Goal: Information Seeking & Learning: Check status

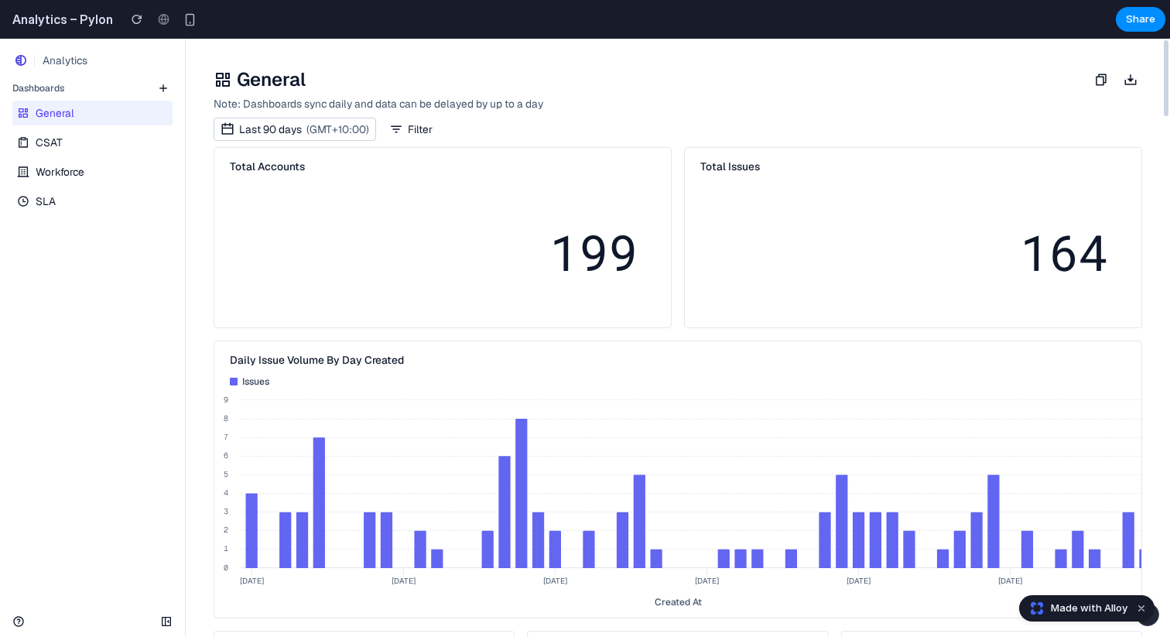
click at [521, 479] on icon at bounding box center [521, 493] width 12 height 149
click at [138, 17] on button "button" at bounding box center [136, 19] width 23 height 23
click at [159, 19] on div at bounding box center [163, 19] width 23 height 23
click at [46, 57] on div "Analytics" at bounding box center [65, 60] width 54 height 19
click at [21, 57] on icon at bounding box center [20, 60] width 11 height 11
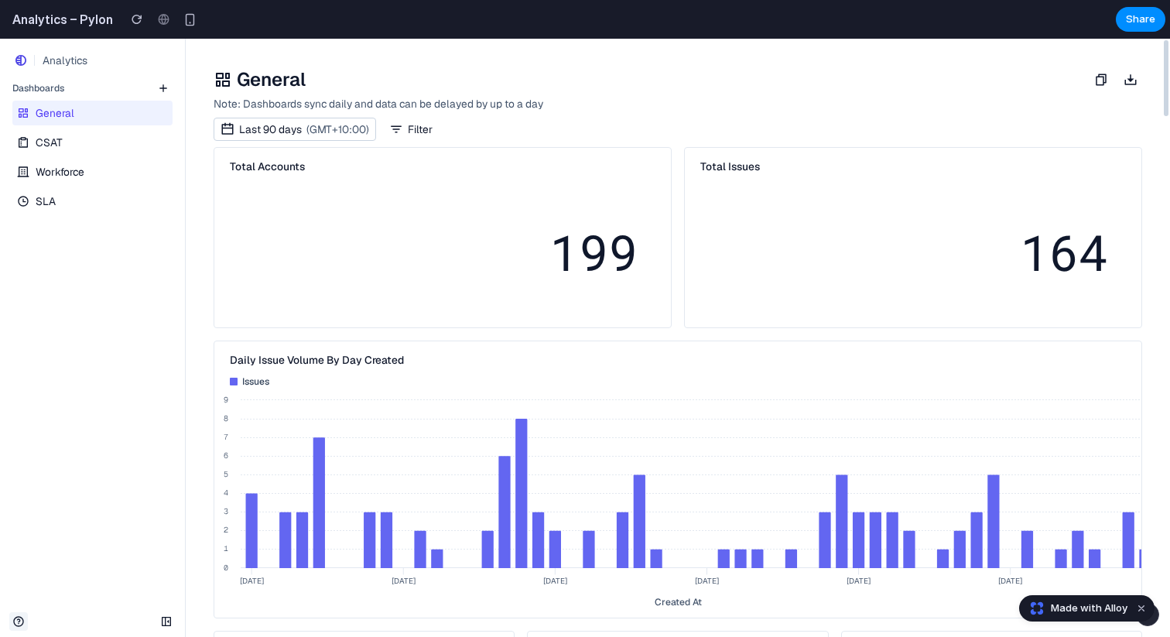
click at [12, 613] on link at bounding box center [18, 621] width 19 height 19
click at [159, 614] on button "button" at bounding box center [166, 621] width 19 height 19
click at [169, 622] on icon "button" at bounding box center [166, 621] width 9 height 9
click at [1128, 81] on icon "button" at bounding box center [1131, 80] width 14 height 14
click at [1102, 82] on icon "button" at bounding box center [1101, 80] width 14 height 14
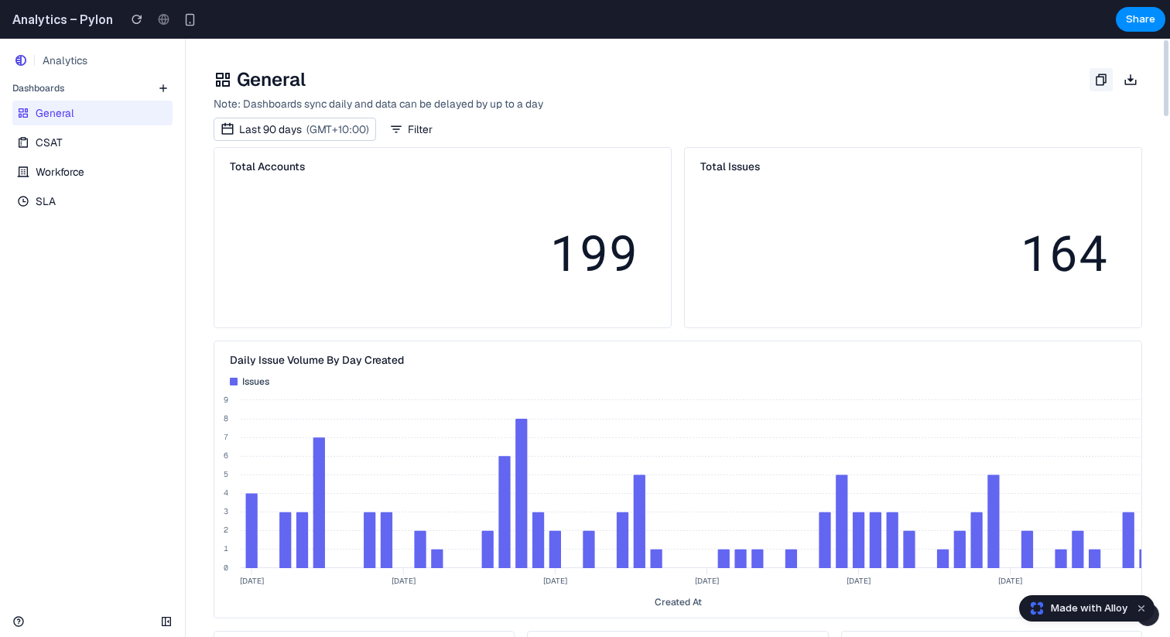
click at [1102, 82] on icon "button" at bounding box center [1101, 80] width 14 height 14
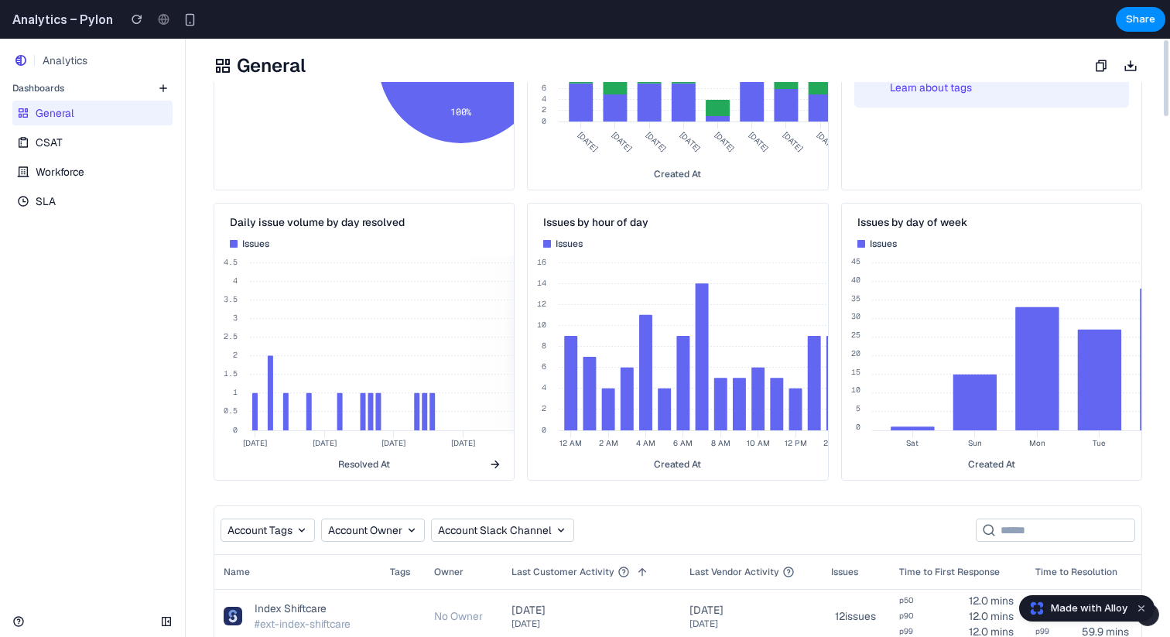
scroll to position [1354, 0]
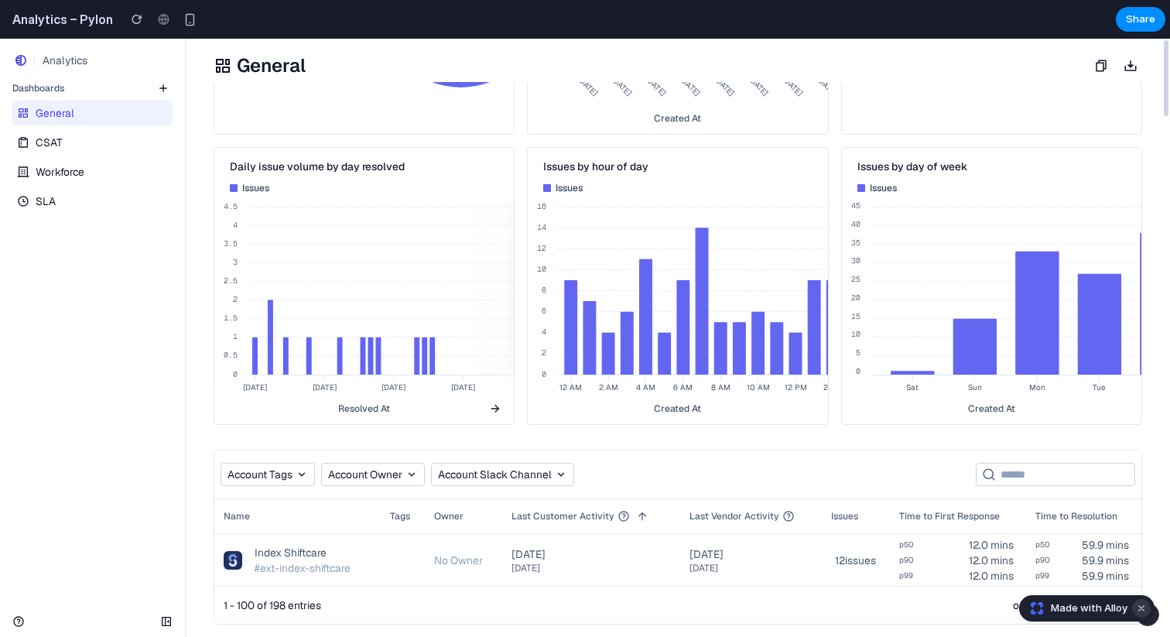
drag, startPoint x: 1145, startPoint y: 604, endPoint x: 25, endPoint y: 16, distance: 1265.4
click at [1145, 604] on button "Dismiss watermark" at bounding box center [1141, 608] width 19 height 19
click at [1146, 622] on button "button" at bounding box center [1147, 614] width 23 height 23
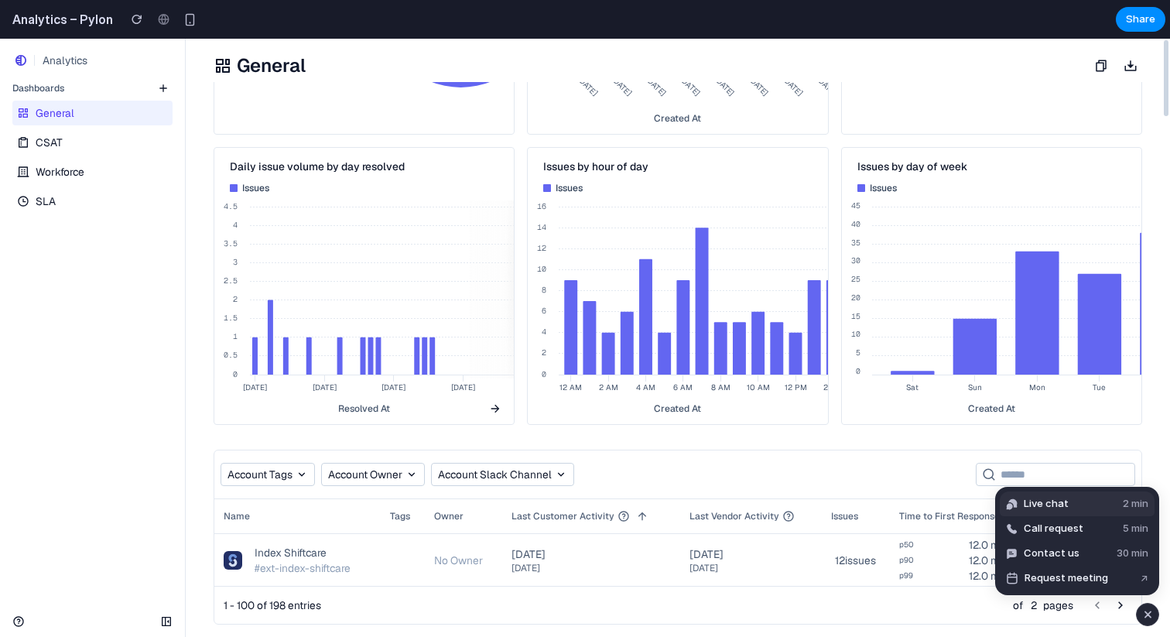
click at [1104, 504] on button "Live chat 2 min" at bounding box center [1077, 503] width 155 height 25
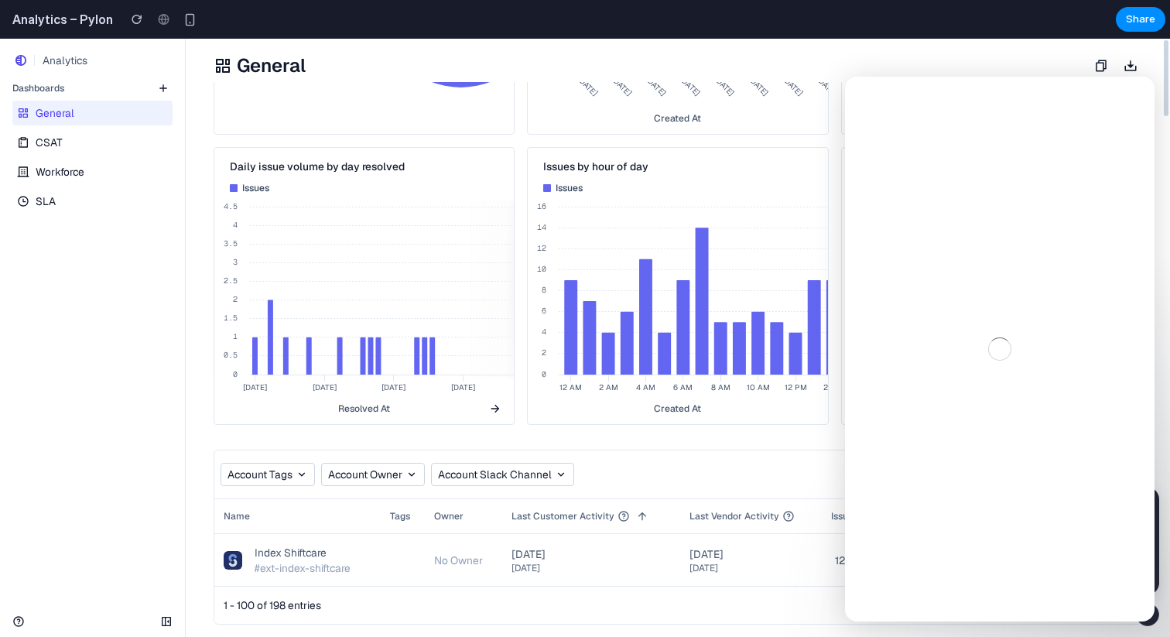
scroll to position [0, 0]
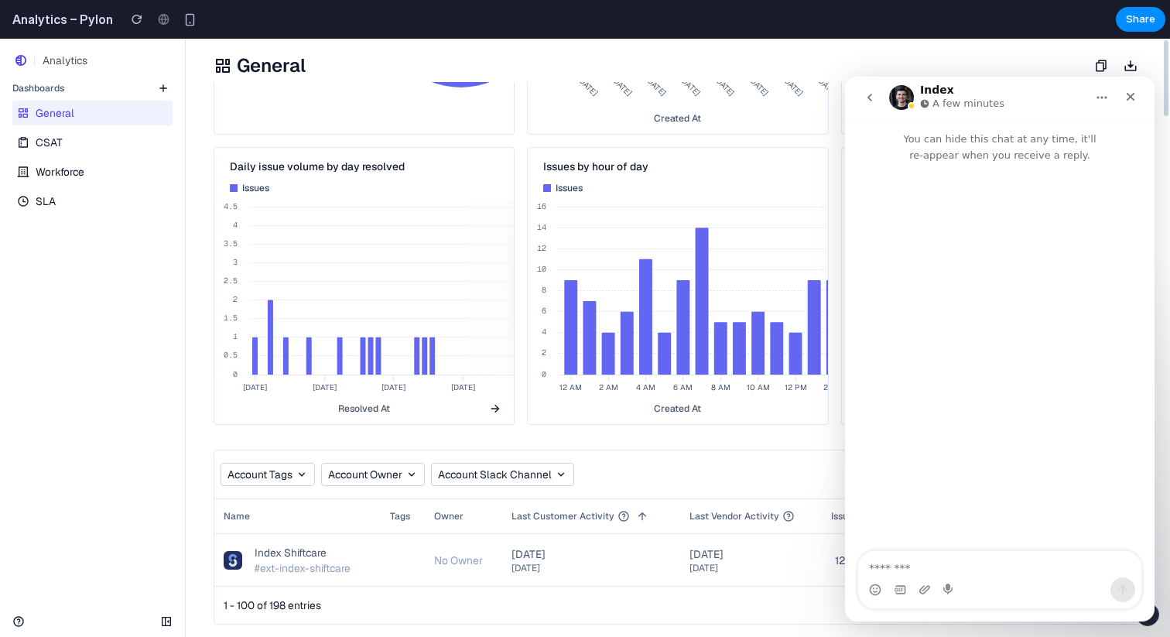
click at [875, 96] on icon "go back" at bounding box center [870, 97] width 12 height 12
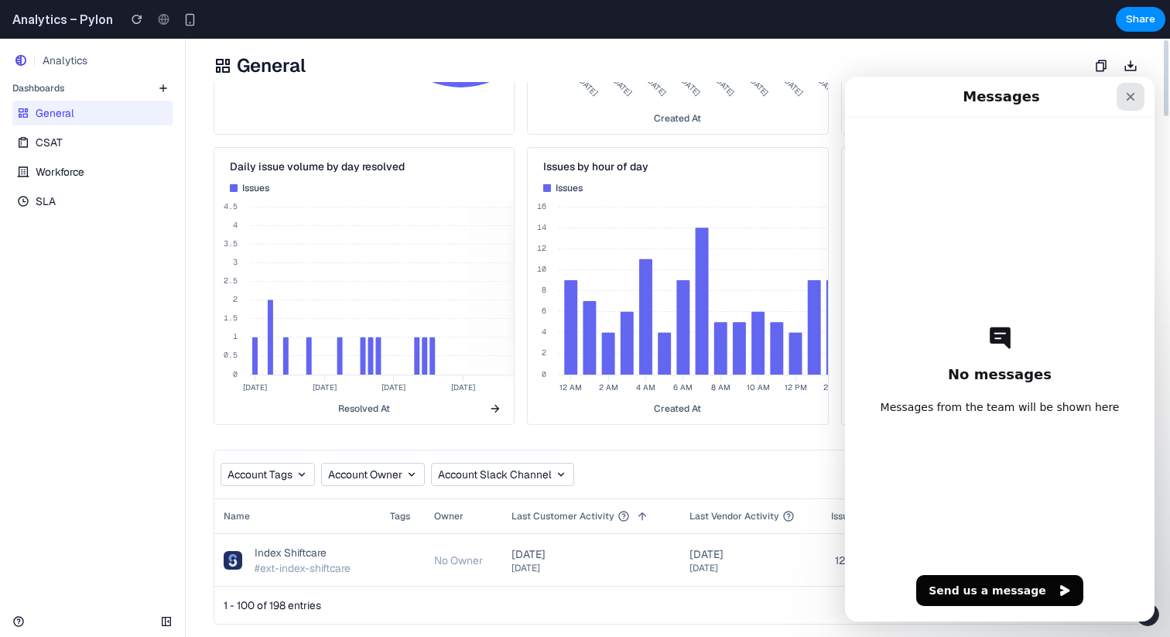
click at [1131, 95] on icon "Close" at bounding box center [1131, 97] width 9 height 9
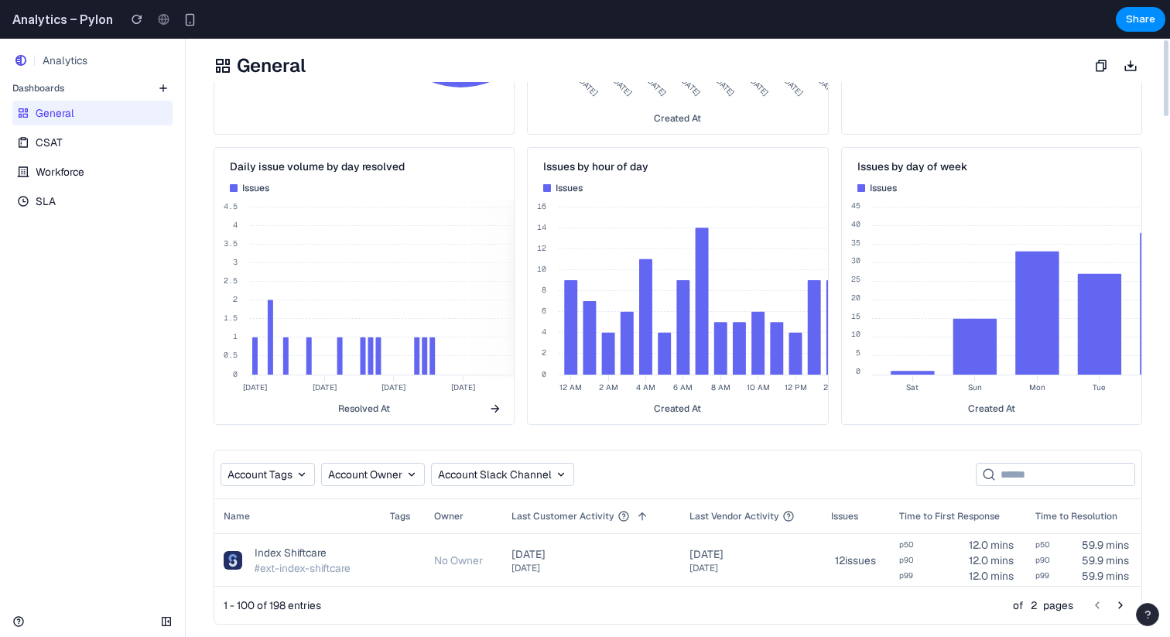
click at [8, 615] on div at bounding box center [92, 621] width 185 height 31
click at [16, 623] on icon at bounding box center [18, 621] width 12 height 12
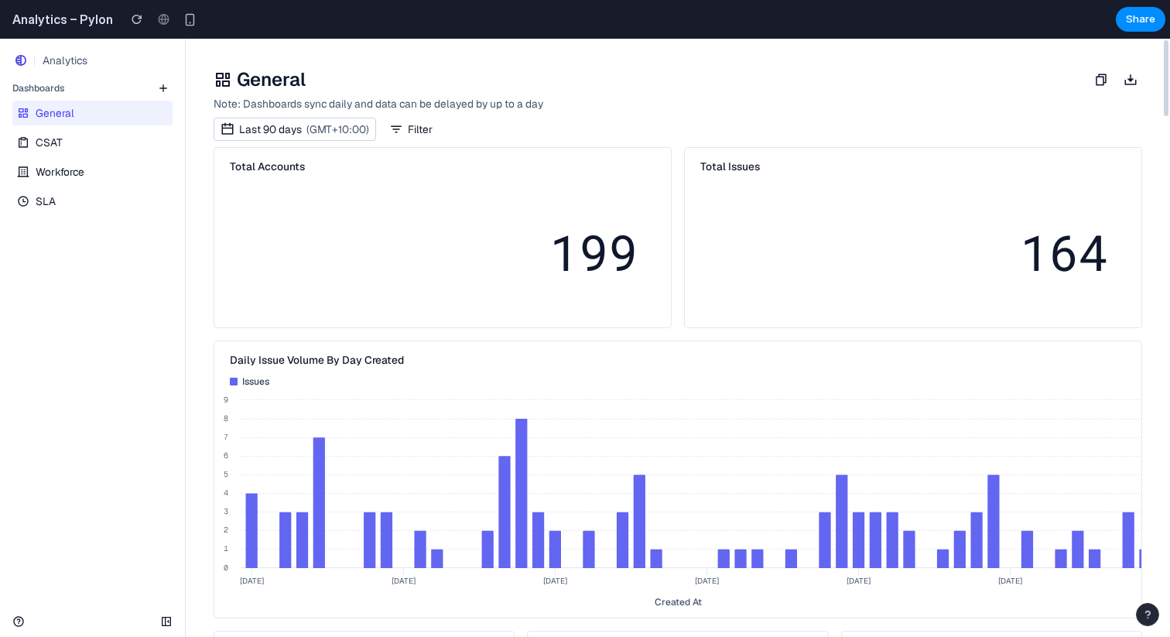
click at [229, 74] on icon at bounding box center [223, 79] width 19 height 19
click at [1136, 23] on span "Share" at bounding box center [1140, 19] width 29 height 15
click at [53, 155] on div "General CSAT Workforce SLA" at bounding box center [92, 156] width 185 height 116
click at [61, 140] on link "CSAT" at bounding box center [90, 142] width 157 height 25
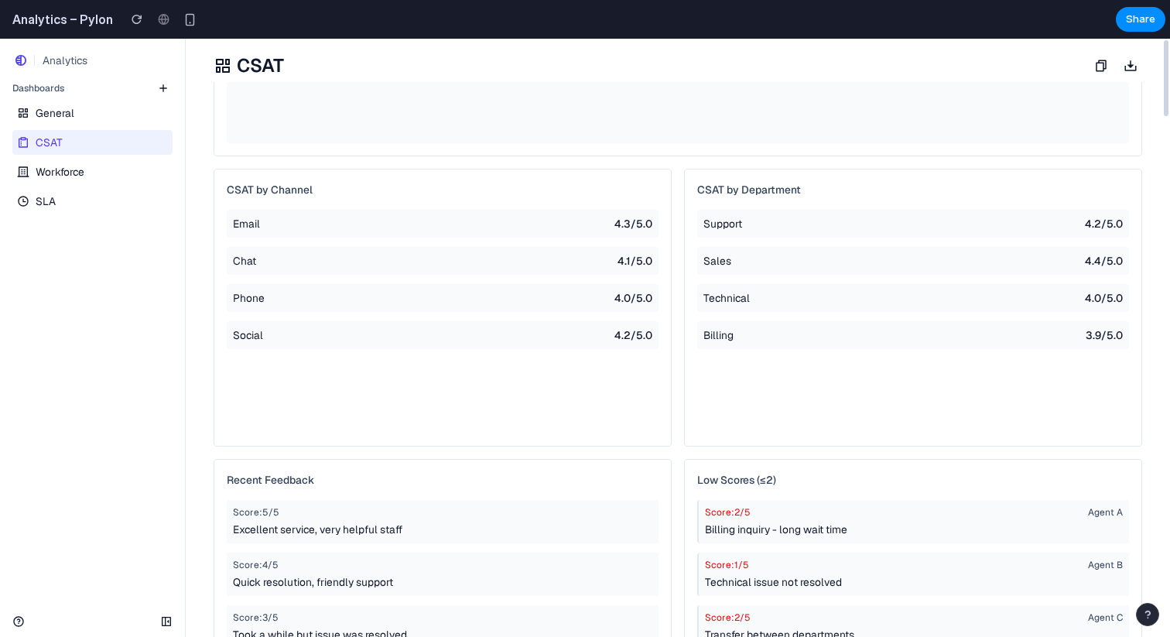
scroll to position [858, 0]
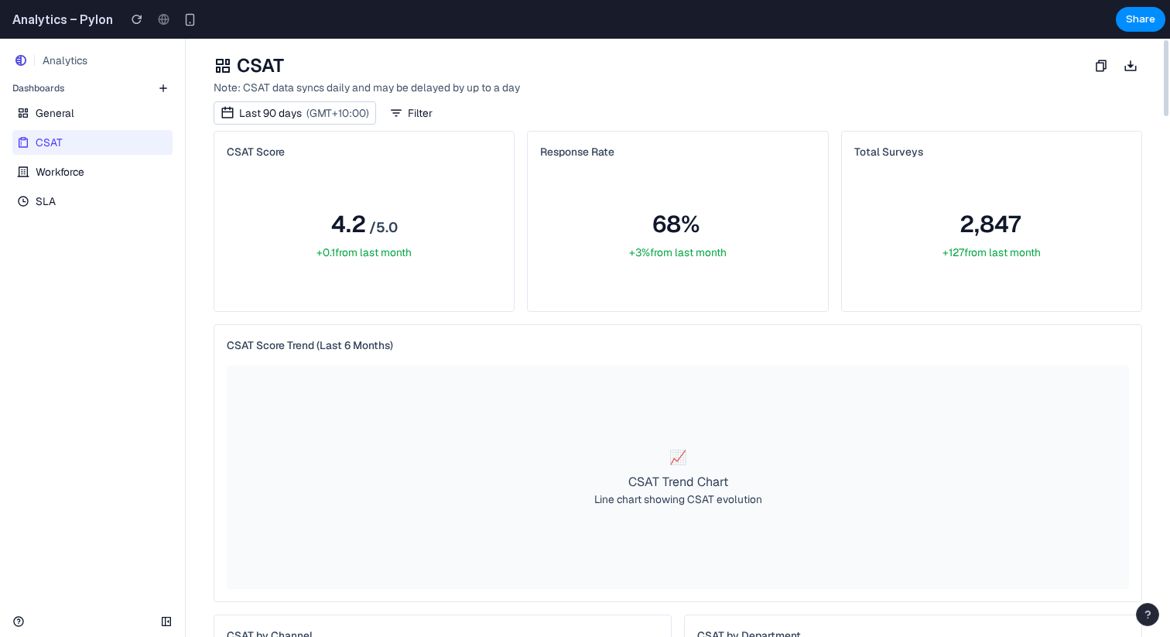
scroll to position [0, 0]
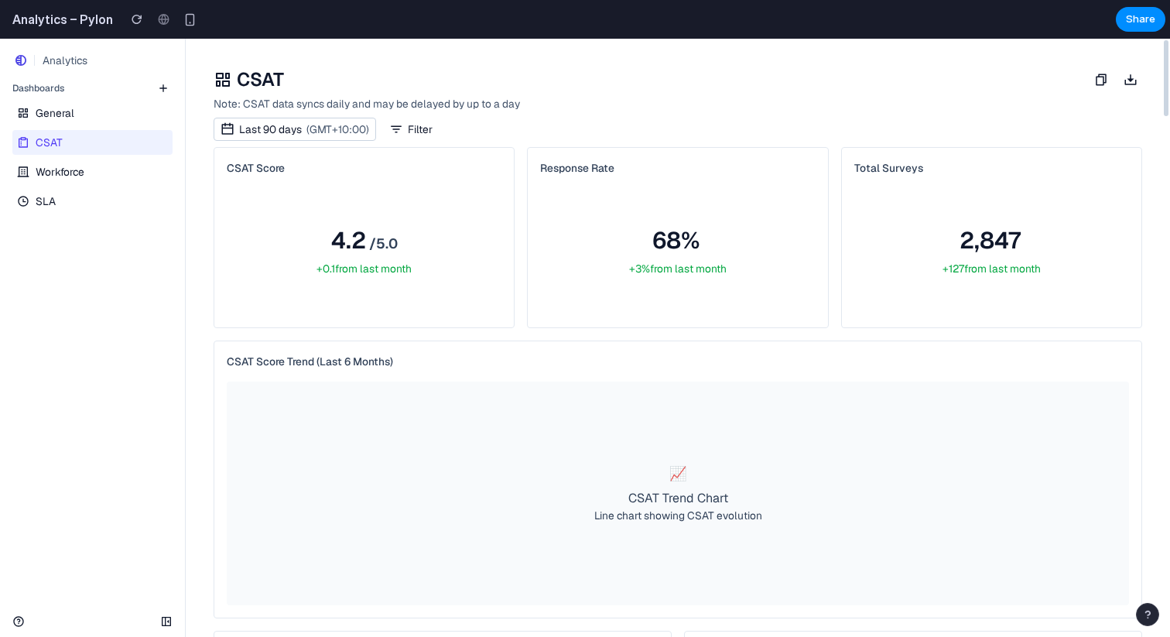
click at [91, 178] on link "Workforce" at bounding box center [90, 171] width 157 height 25
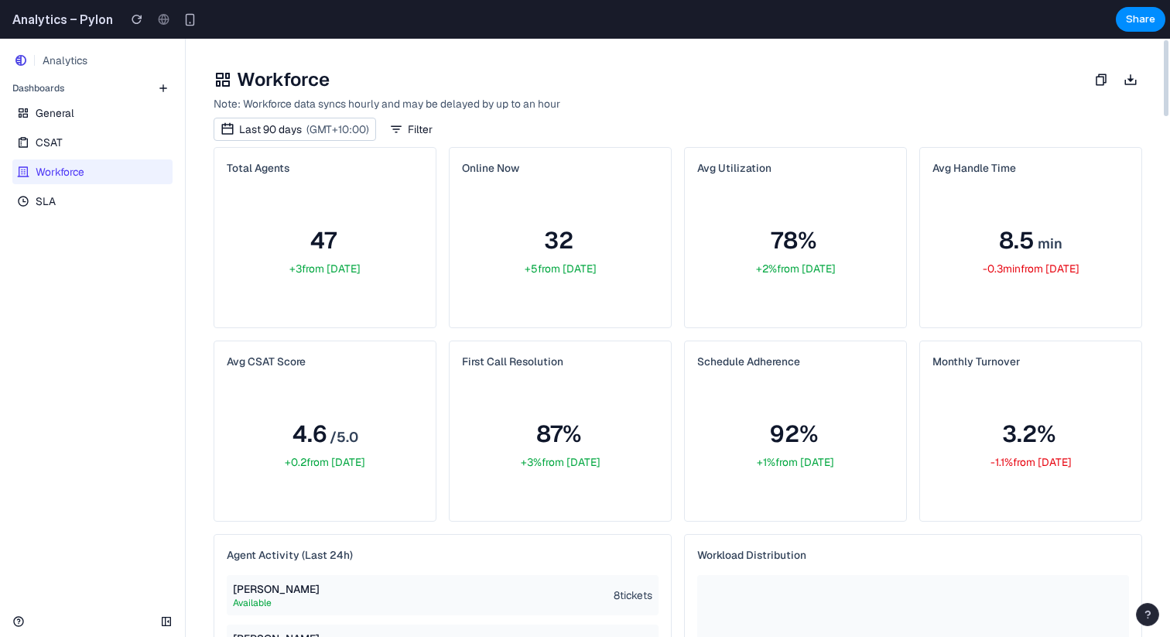
click at [117, 180] on link "Workforce" at bounding box center [90, 171] width 157 height 25
click at [108, 201] on link "SLA" at bounding box center [90, 201] width 157 height 25
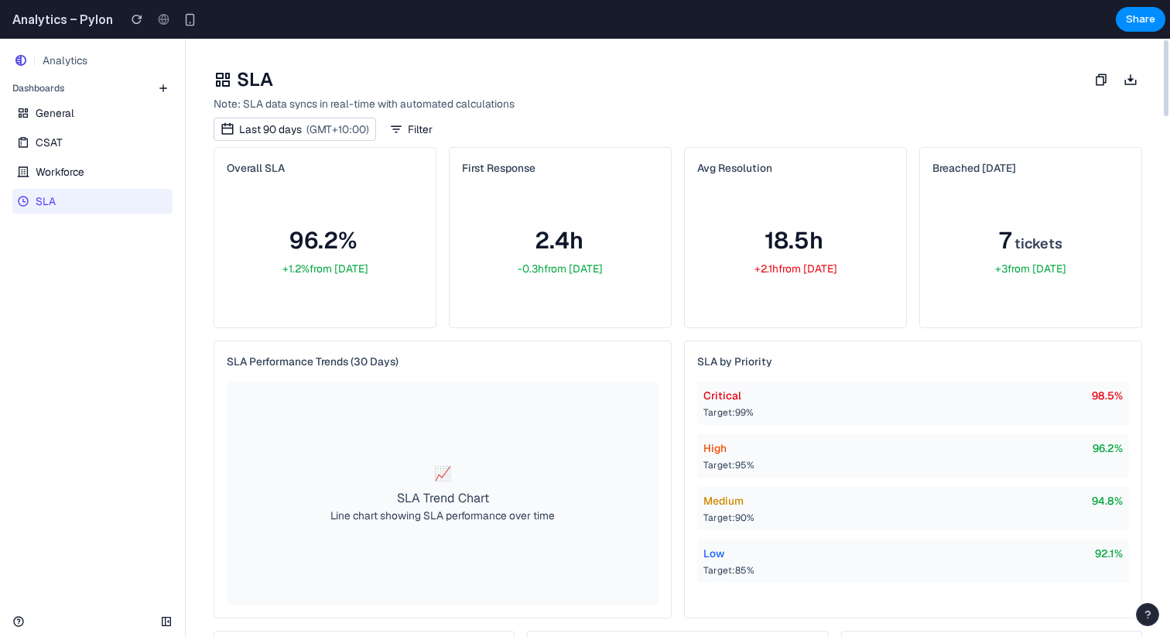
drag, startPoint x: 108, startPoint y: 166, endPoint x: 1165, endPoint y: 345, distance: 1071.5
